Goal: Task Accomplishment & Management: Complete application form

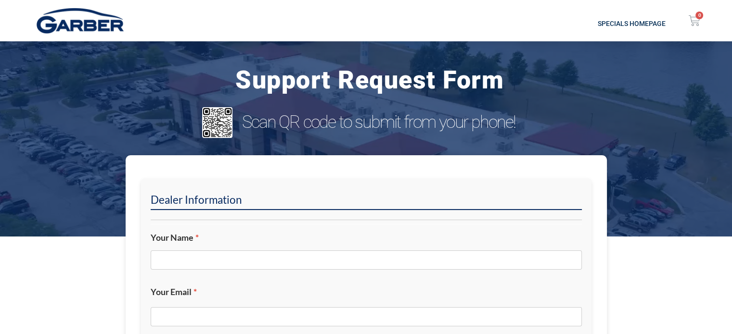
scroll to position [192, 0]
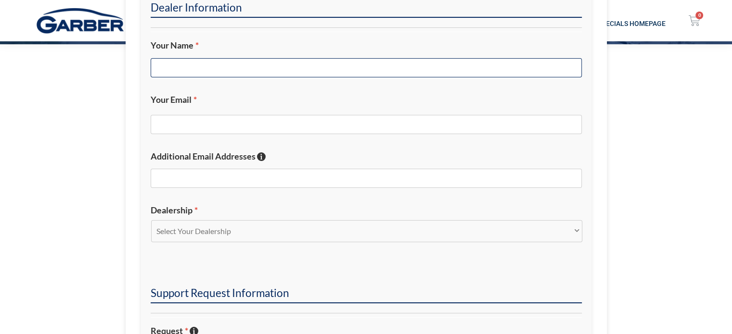
click at [300, 63] on input "Your Name *" at bounding box center [366, 67] width 431 height 19
type input "[PERSON_NAME]"
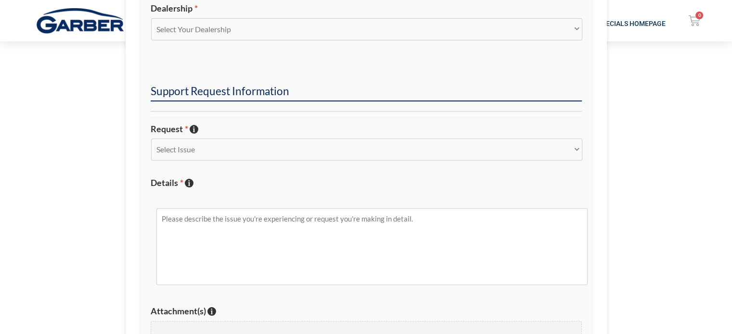
scroll to position [337, 0]
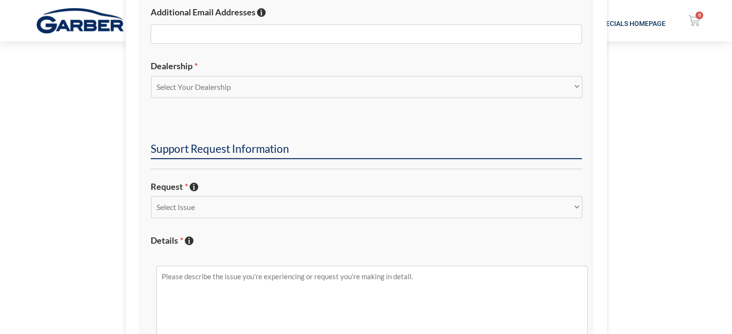
type input "[EMAIL_ADDRESS][DOMAIN_NAME]"
click at [214, 93] on select "Select Your Dealership Acura of Rochester Delray Buick GMC [PERSON_NAME] Automa…" at bounding box center [366, 87] width 431 height 22
select select "[PERSON_NAME] Automall"
click at [151, 76] on select "Select Your Dealership Acura of Rochester Delray Buick GMC [PERSON_NAME] Automa…" at bounding box center [366, 87] width 431 height 22
click at [212, 209] on select "Select Issue New Inquiry/Request Inventory Management Inventory Feed Website Fu…" at bounding box center [366, 207] width 431 height 22
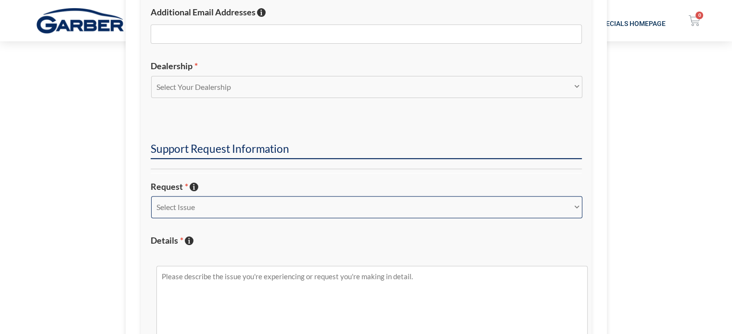
select select "New Inquiry/Request"
click at [151, 196] on select "Select Issue New Inquiry/Request Inventory Management Inventory Feed Website Fu…" at bounding box center [366, 207] width 431 height 22
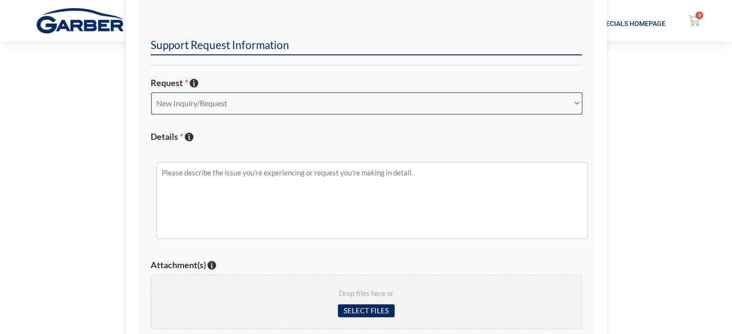
scroll to position [481, 0]
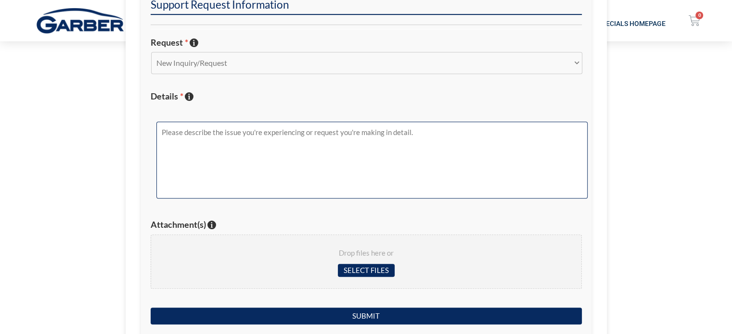
click at [229, 158] on textarea "Details * Describe the issue with specific details if possible!" at bounding box center [371, 160] width 431 height 77
paste textarea "[URL][DOMAIN_NAME]"
click at [535, 134] on textarea "Hey [PERSON_NAME], could you add the GMC Sierra EV to [PERSON_NAME] Automall's …" at bounding box center [371, 160] width 431 height 77
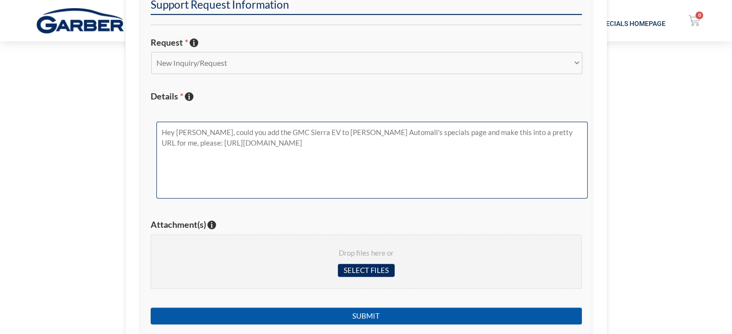
type textarea "Hey [PERSON_NAME], could you add the GMC Sierra EV to [PERSON_NAME] Automall's …"
click at [395, 316] on input "Submit" at bounding box center [366, 316] width 431 height 17
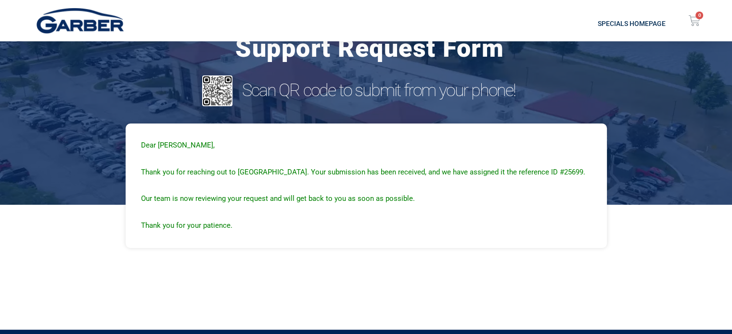
scroll to position [0, 0]
